Goal: Task Accomplishment & Management: Manage account settings

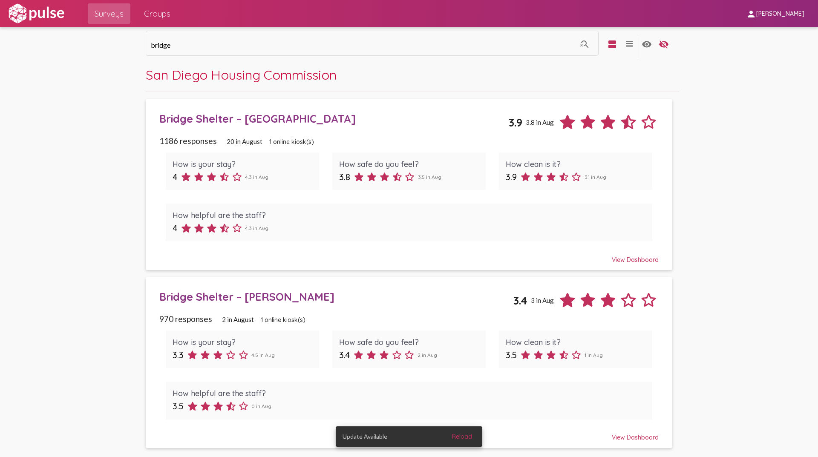
click at [247, 123] on div "Bridge Shelter – [GEOGRAPHIC_DATA]" at bounding box center [334, 118] width 350 height 13
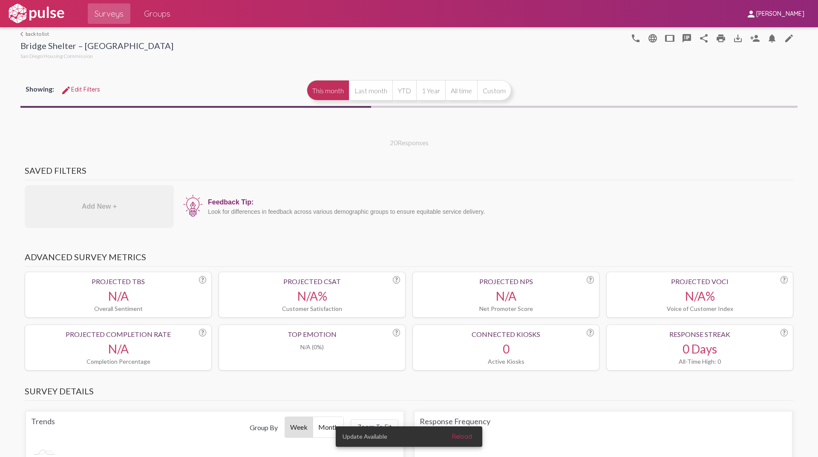
click at [758, 40] on button "person_add" at bounding box center [754, 37] width 17 height 17
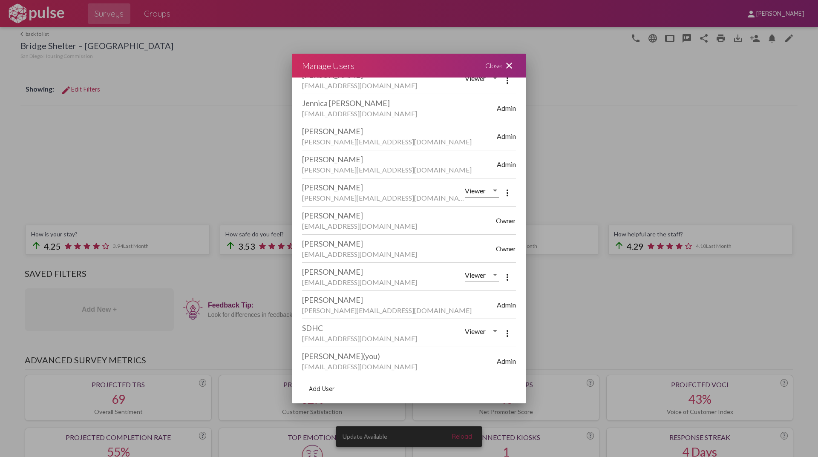
scroll to position [154, 0]
click at [326, 388] on span "Add User" at bounding box center [322, 389] width 26 height 8
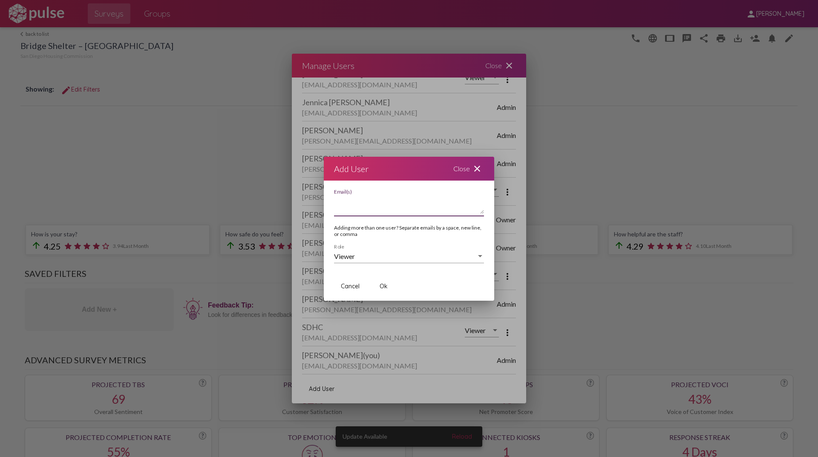
click at [350, 202] on textarea "Email(s)" at bounding box center [409, 205] width 150 height 17
type textarea "[PERSON_NAME][EMAIL_ADDRESS][DOMAIN_NAME]"
click at [367, 256] on div "Viewer" at bounding box center [405, 257] width 142 height 8
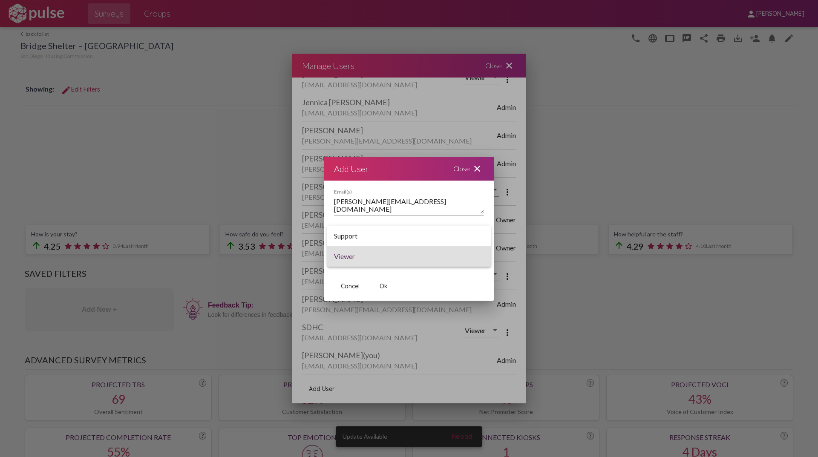
click at [374, 262] on span "Viewer" at bounding box center [409, 256] width 150 height 20
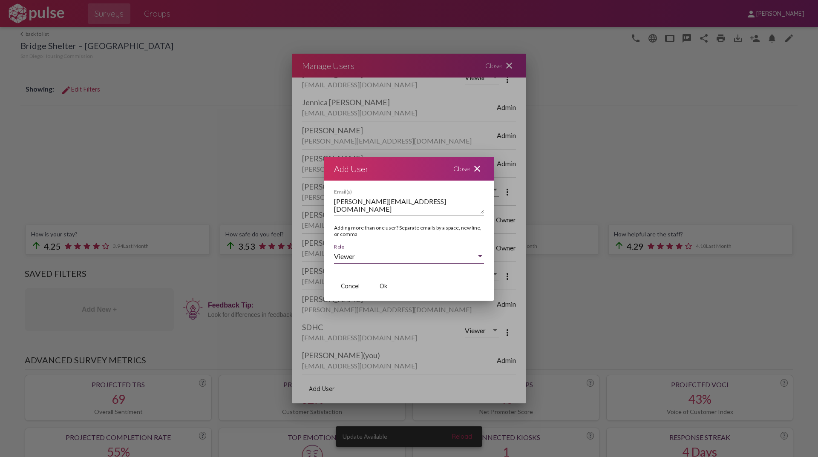
click at [379, 288] on button "Ok" at bounding box center [383, 286] width 27 height 15
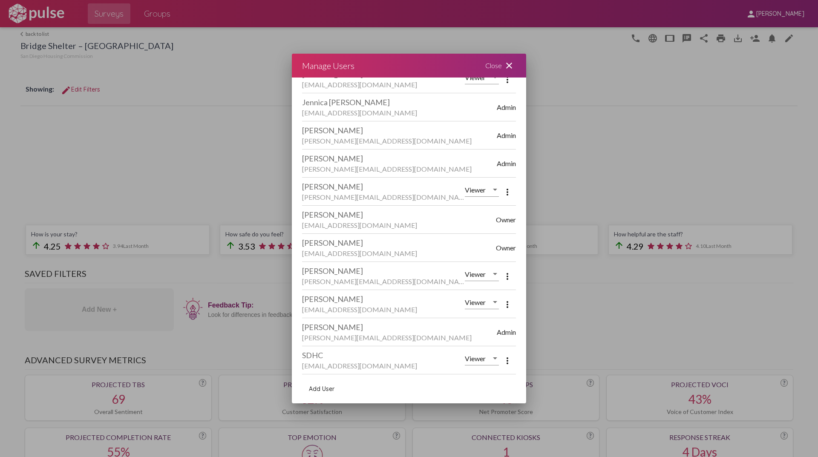
click at [506, 62] on mat-icon "close" at bounding box center [509, 65] width 10 height 10
